Goal: Information Seeking & Learning: Learn about a topic

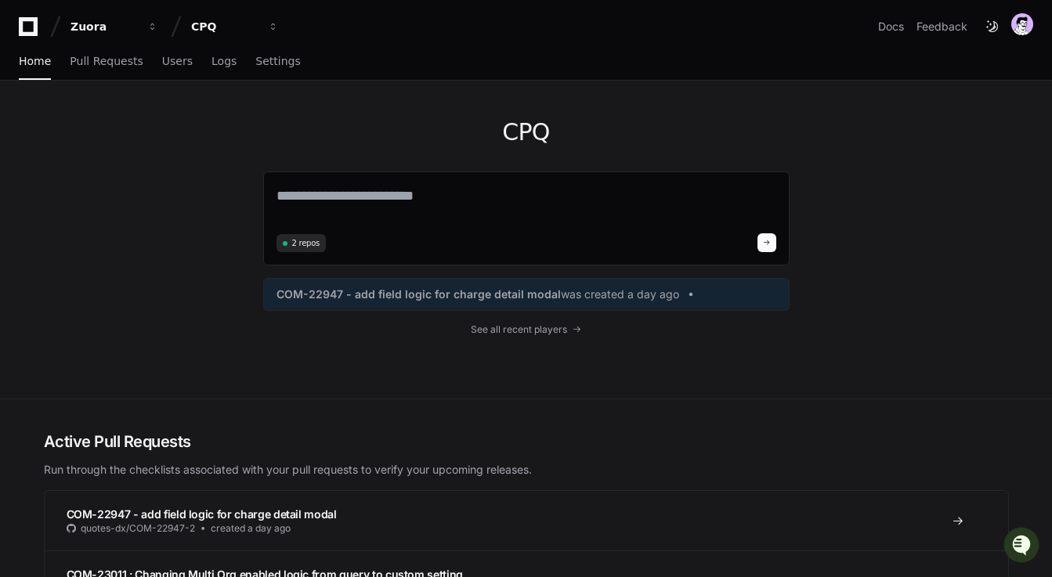
click at [100, 41] on app-nav "Zuora CPQ Docs Feedback Home Pull Requests Users Logs Settings" at bounding box center [526, 40] width 1052 height 81
click at [96, 35] on button "Zuora" at bounding box center [114, 27] width 100 height 28
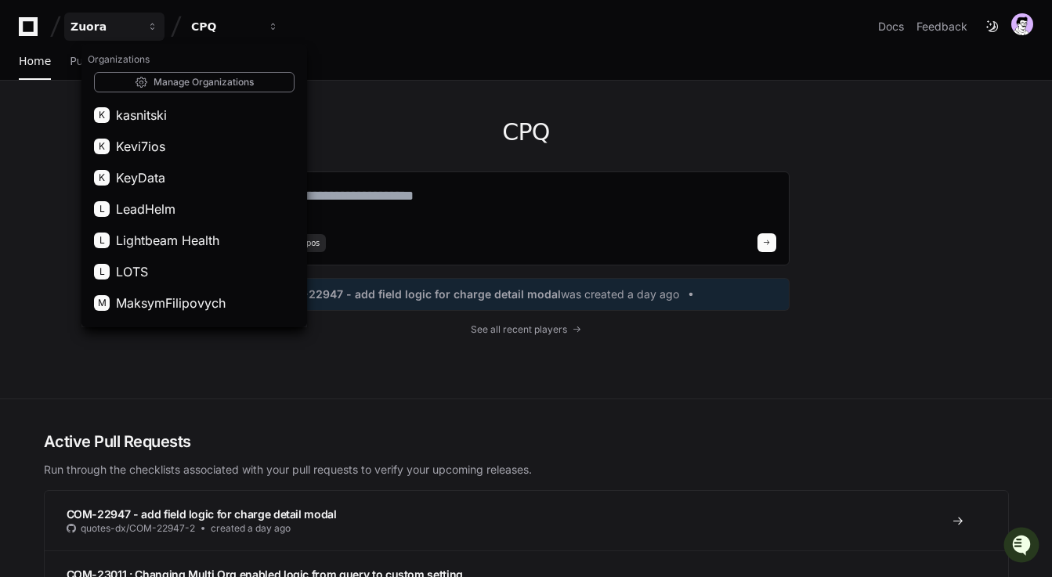
scroll to position [666, 0]
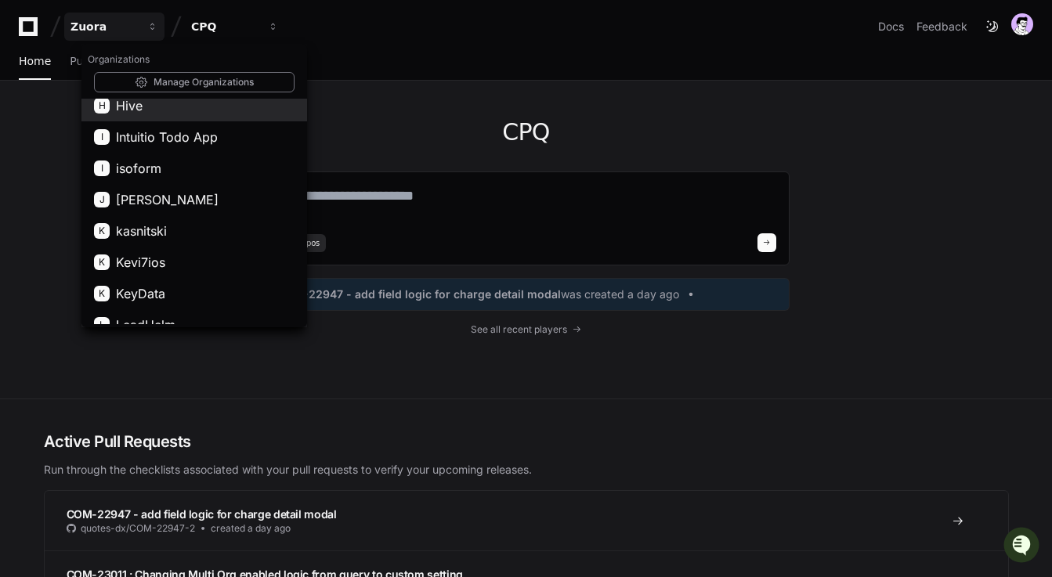
click at [142, 107] on button "H Hive" at bounding box center [194, 105] width 226 height 31
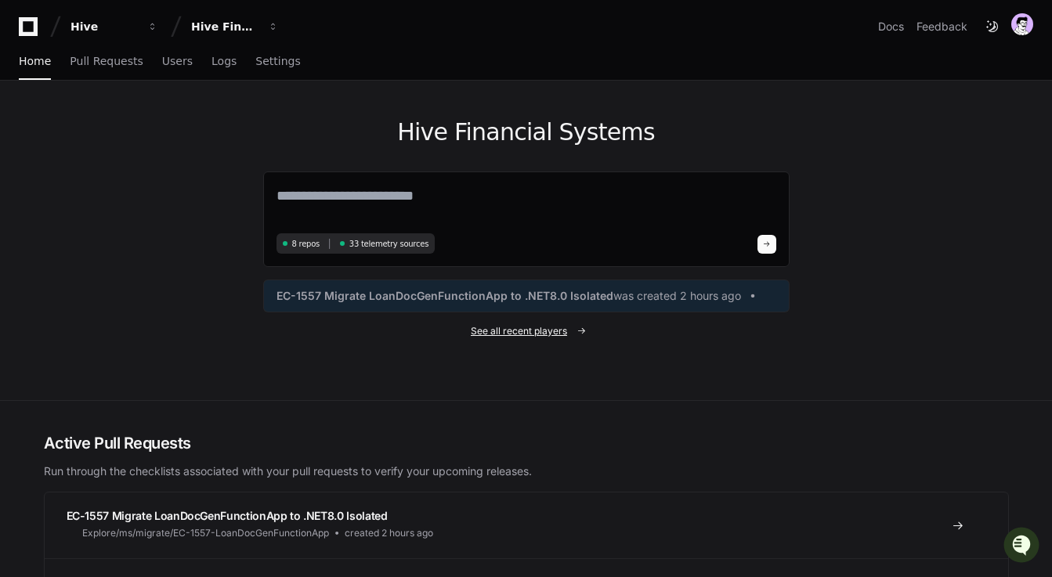
click at [518, 337] on span "See all recent players" at bounding box center [519, 331] width 96 height 13
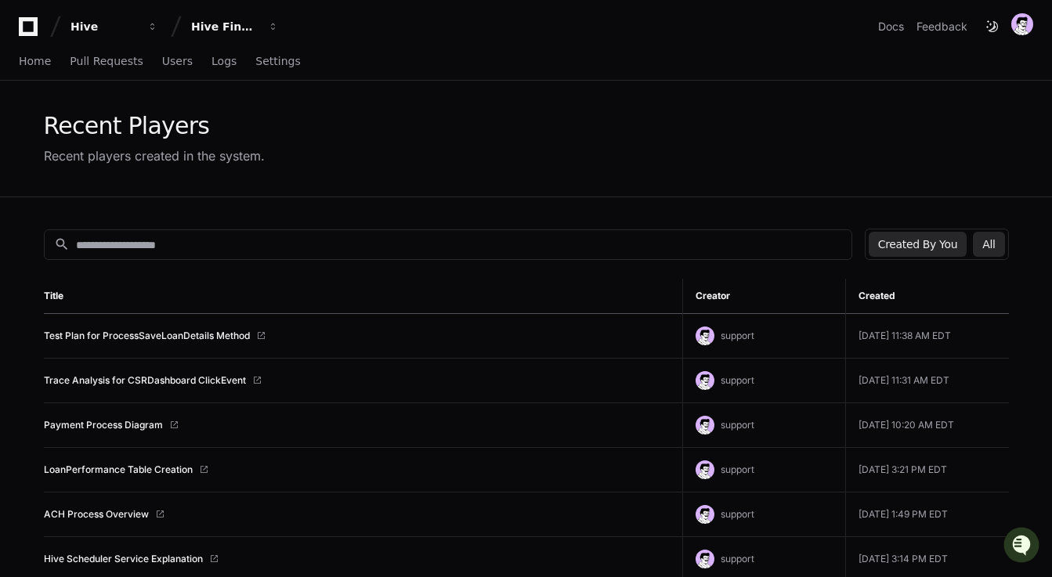
click at [991, 242] on button "All" at bounding box center [988, 244] width 31 height 25
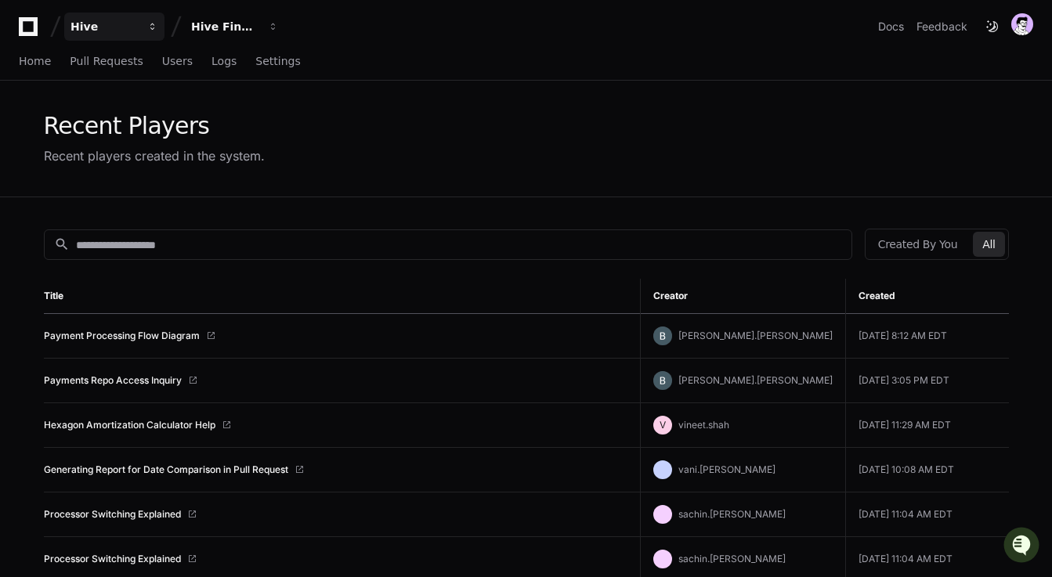
click at [125, 16] on button "Hive" at bounding box center [114, 27] width 100 height 28
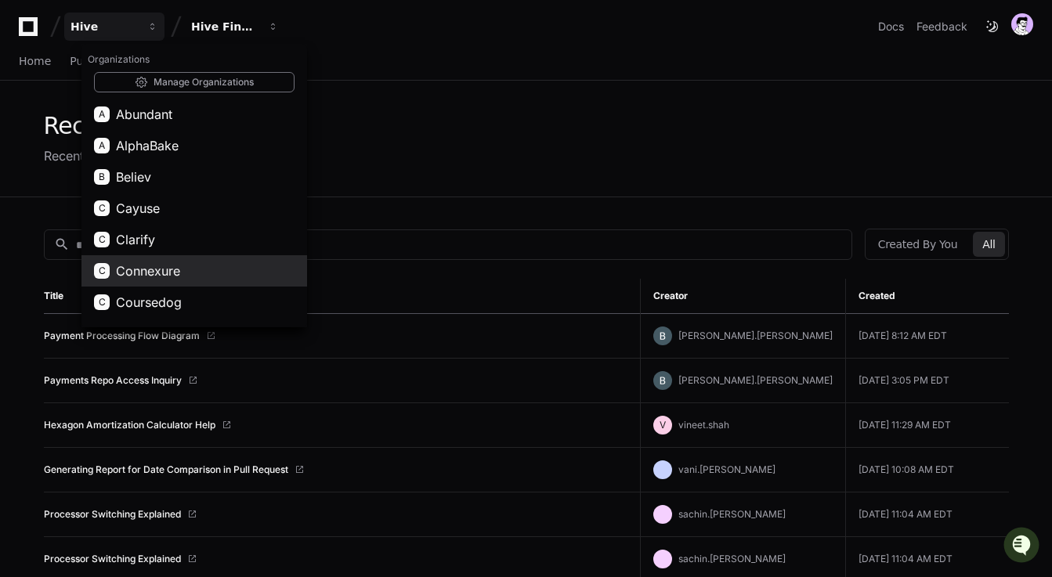
click at [135, 275] on span "Connexure" at bounding box center [148, 271] width 64 height 19
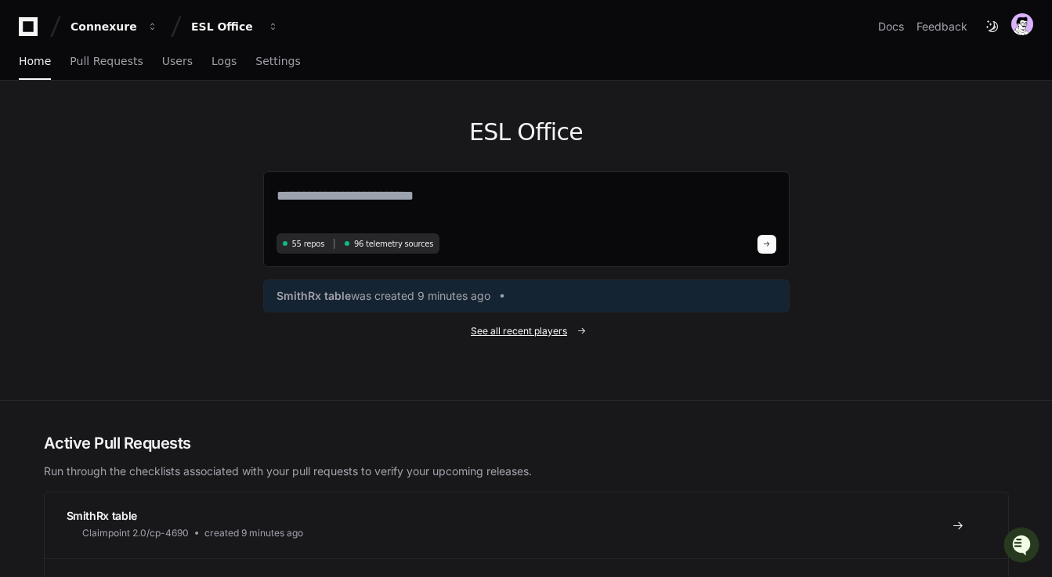
click at [474, 330] on span "See all recent players" at bounding box center [519, 331] width 96 height 13
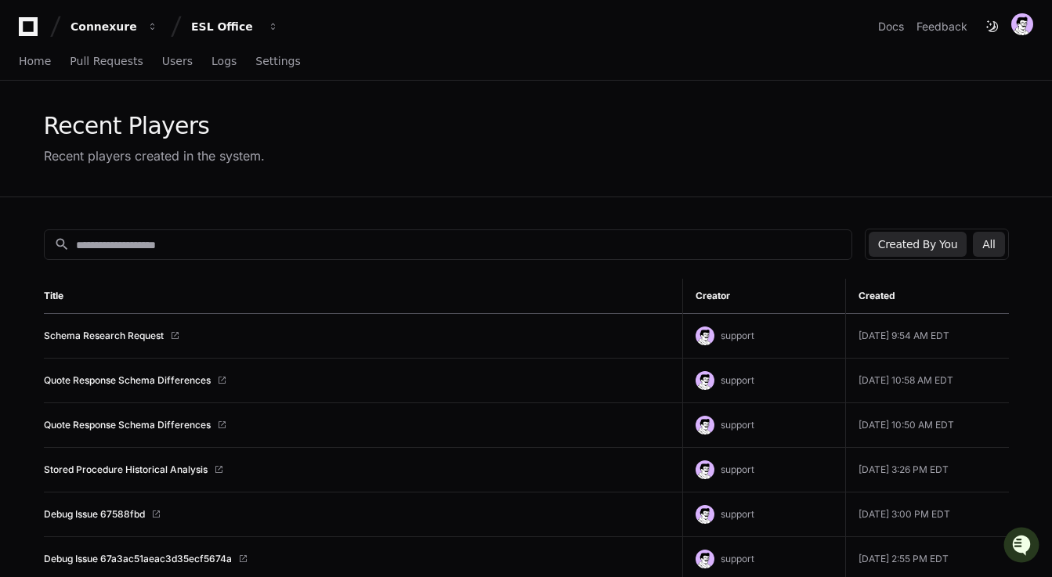
click at [990, 245] on button "All" at bounding box center [988, 244] width 31 height 25
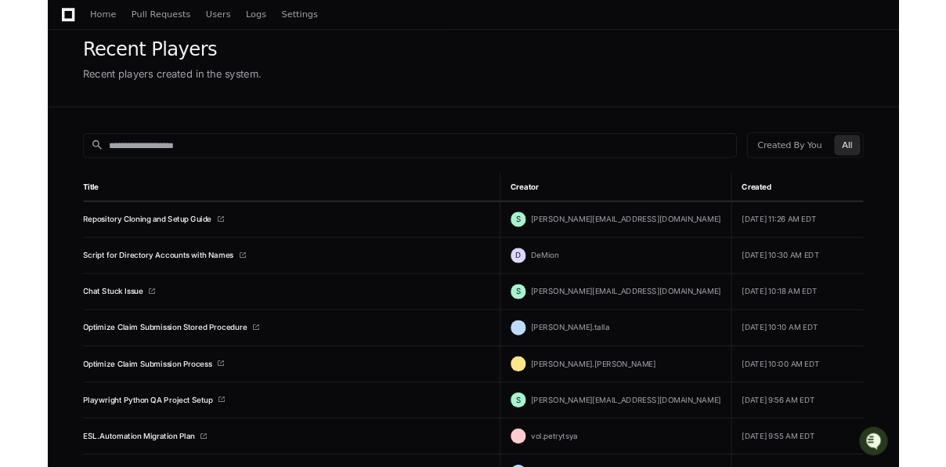
scroll to position [67, 0]
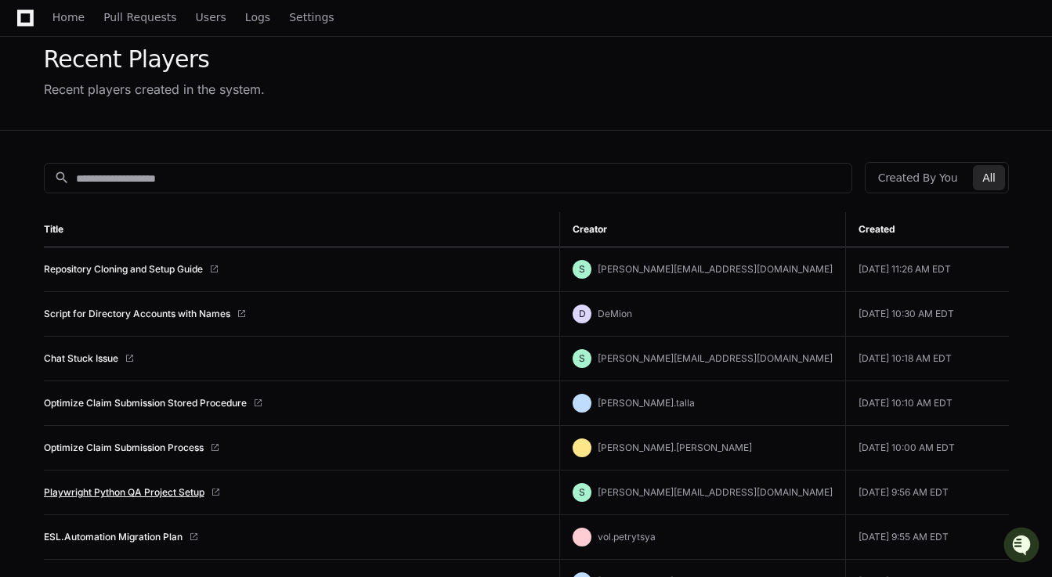
click at [130, 489] on link "Playwright Python QA Project Setup" at bounding box center [124, 492] width 161 height 13
click at [156, 403] on link "Optimize Claim Submission Stored Procedure" at bounding box center [145, 403] width 203 height 13
click at [154, 342] on td "Chat Stuck Issue" at bounding box center [302, 359] width 516 height 45
click at [148, 313] on link "Script for Directory Accounts with Names" at bounding box center [137, 314] width 186 height 13
click at [181, 278] on td "Repository Cloning and Setup Guide" at bounding box center [302, 269] width 516 height 45
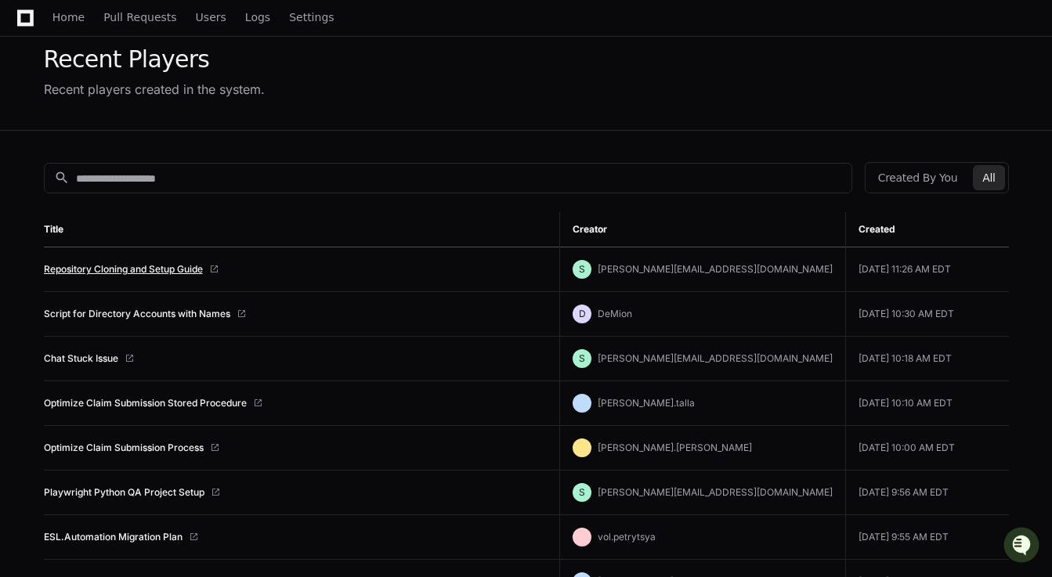
click at [144, 273] on link "Repository Cloning and Setup Guide" at bounding box center [123, 269] width 159 height 13
click at [169, 402] on link "Optimize Claim Submission Stored Procedure" at bounding box center [145, 403] width 203 height 13
click at [113, 321] on td "Script for Directory Accounts with Names" at bounding box center [302, 314] width 516 height 45
click at [113, 357] on link "Chat Stuck Issue" at bounding box center [81, 358] width 74 height 13
drag, startPoint x: 430, startPoint y: 114, endPoint x: 423, endPoint y: 121, distance: 10.0
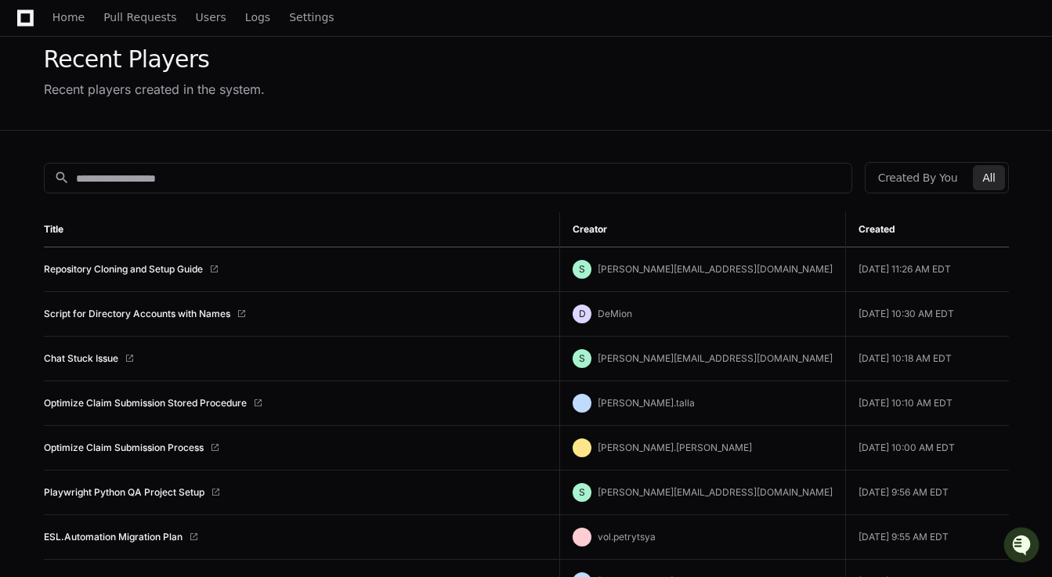
click at [428, 117] on div "Recent Players Recent players created in the system." at bounding box center [526, 72] width 1002 height 116
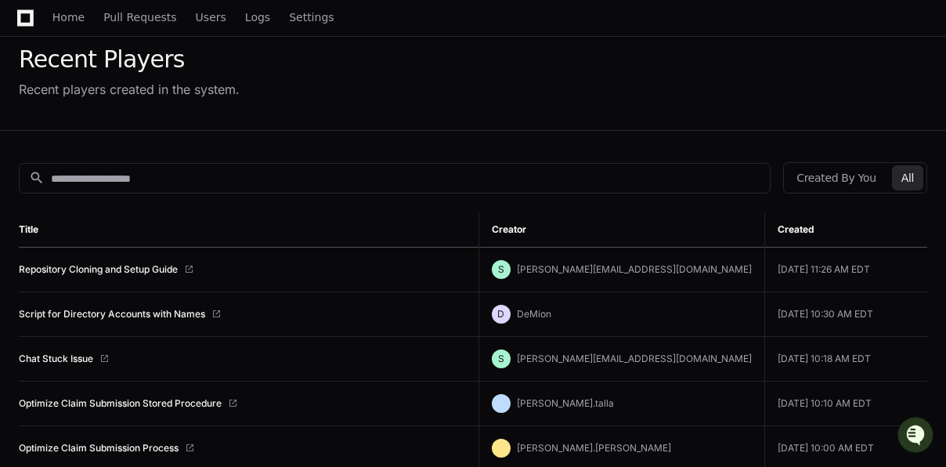
click at [526, 63] on div "Recent Players Recent players created in the system." at bounding box center [473, 71] width 908 height 53
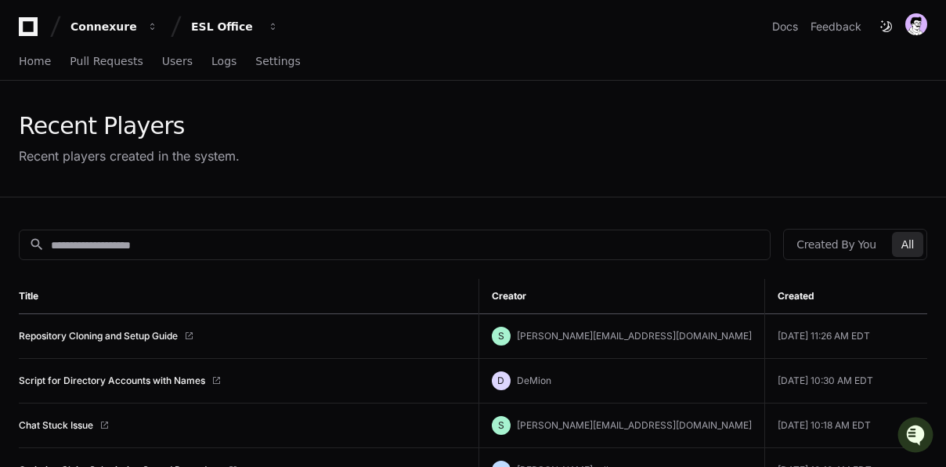
click at [31, 21] on icon at bounding box center [28, 26] width 31 height 19
